Goal: Task Accomplishment & Management: Use online tool/utility

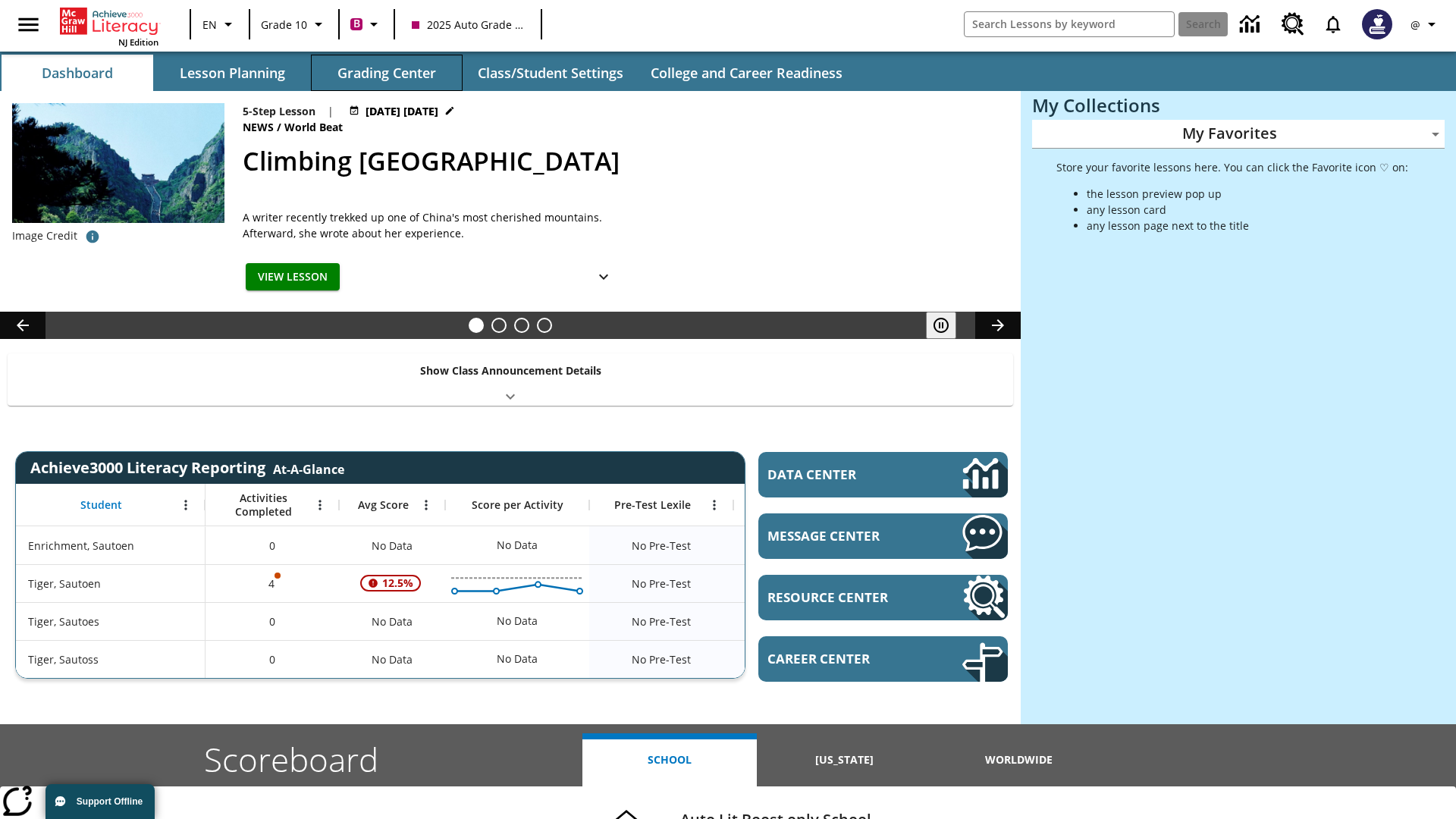
click at [387, 73] on button "Grading Center" at bounding box center [386, 72] width 152 height 36
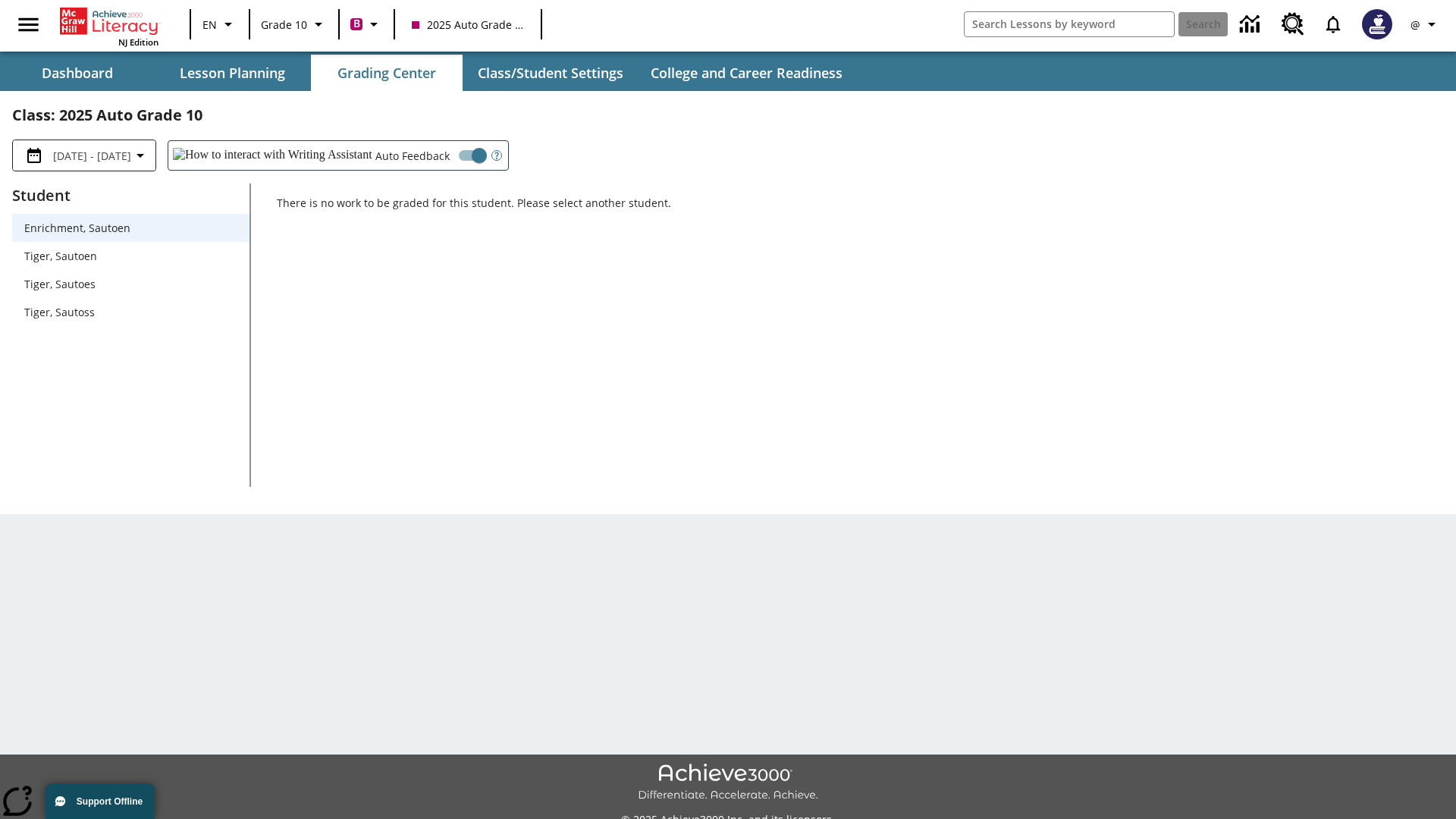
click at [131, 255] on span "Tiger, Sautoen" at bounding box center [131, 255] width 213 height 16
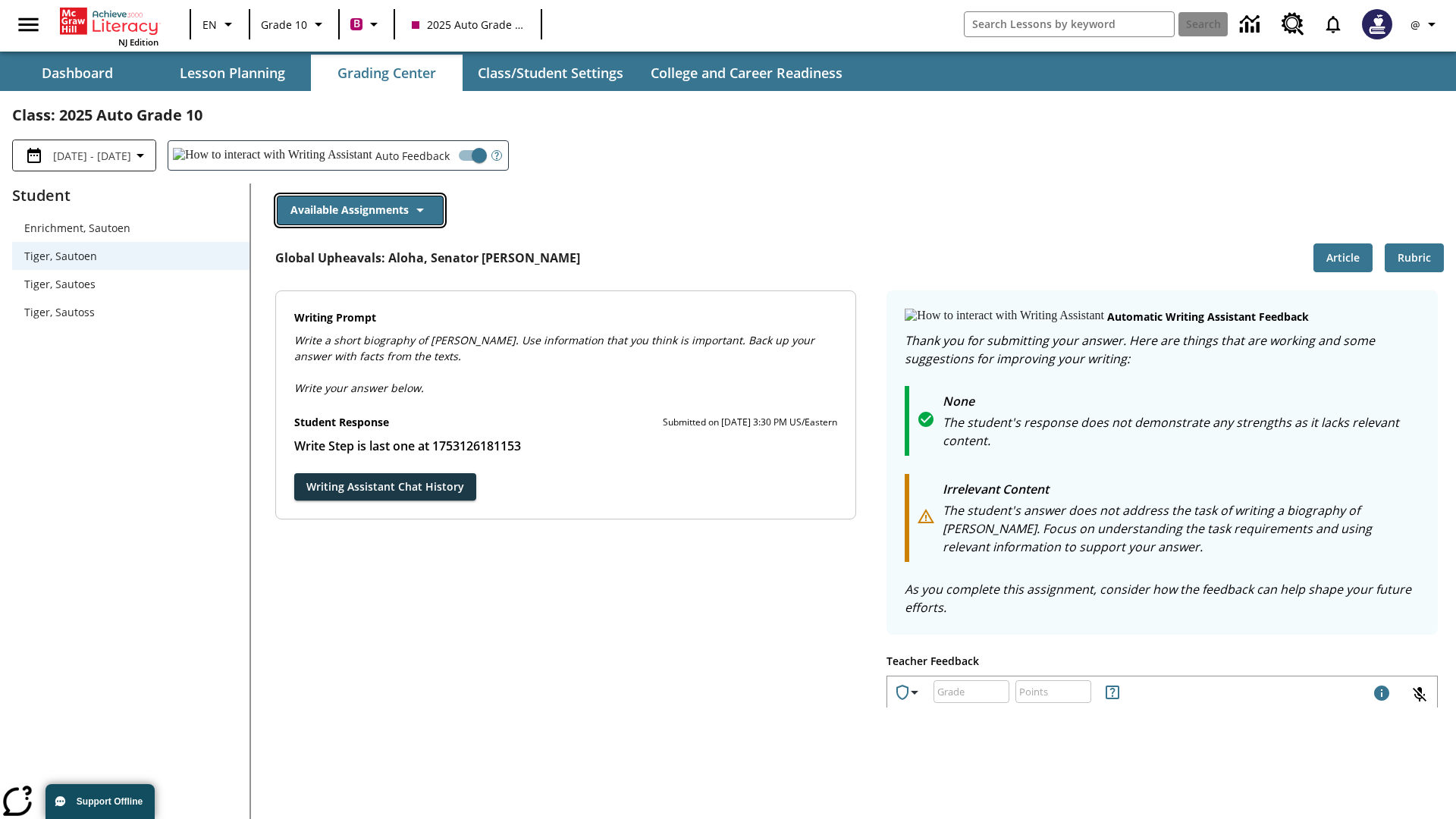
click at [359, 210] on button "Available Assignments" at bounding box center [360, 210] width 167 height 30
